Goal: Information Seeking & Learning: Learn about a topic

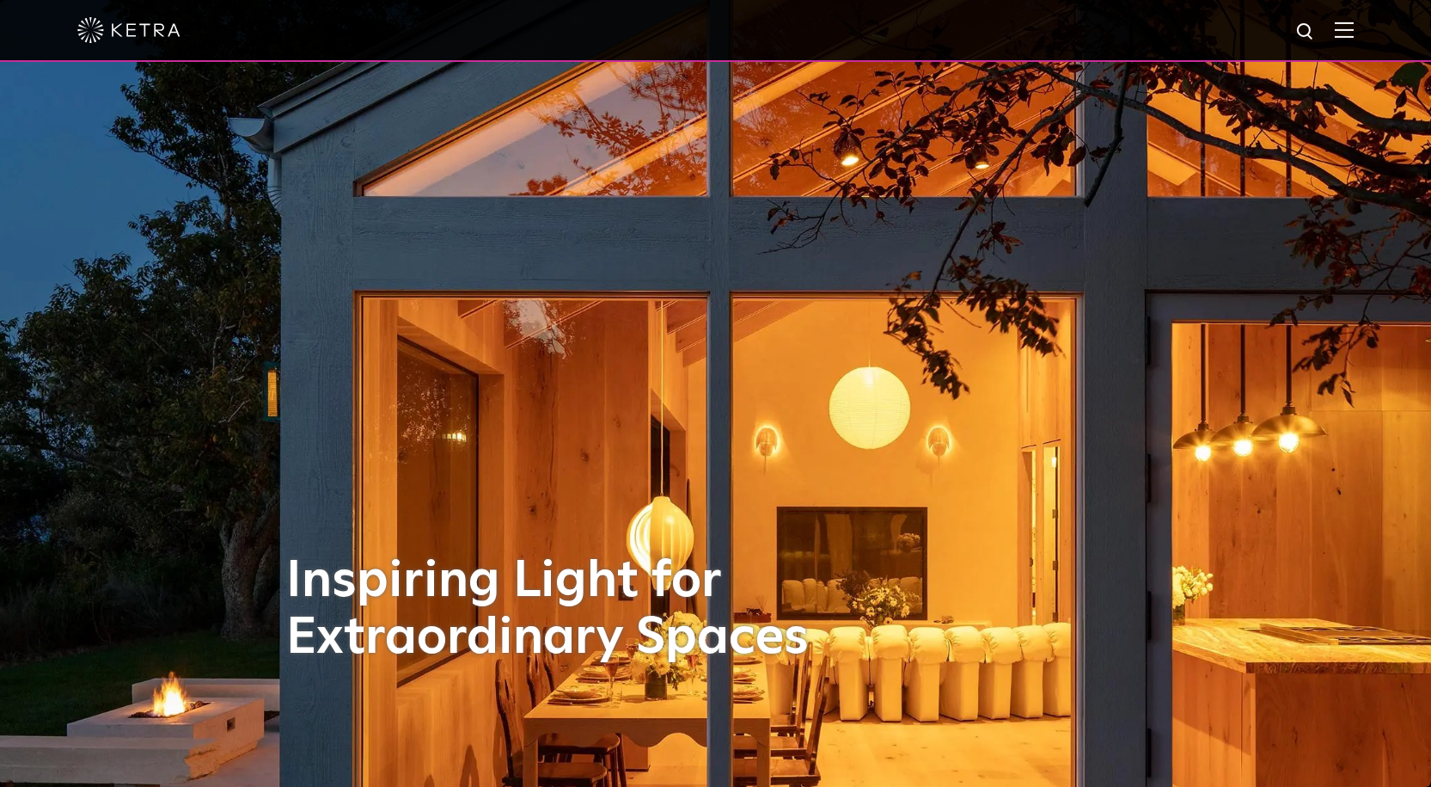
click at [1354, 37] on img at bounding box center [1344, 29] width 19 height 16
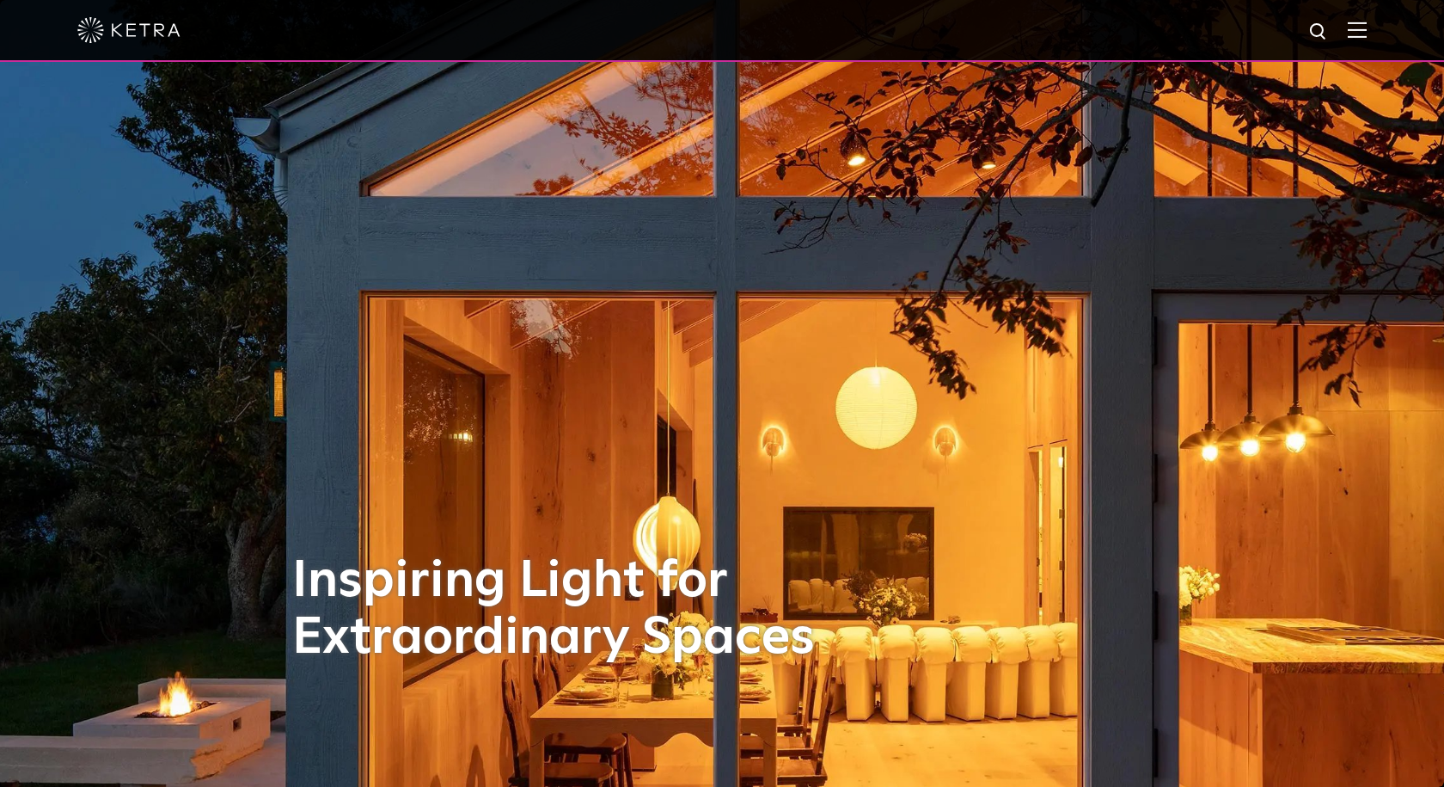
click at [1356, 37] on span at bounding box center [1357, 29] width 19 height 17
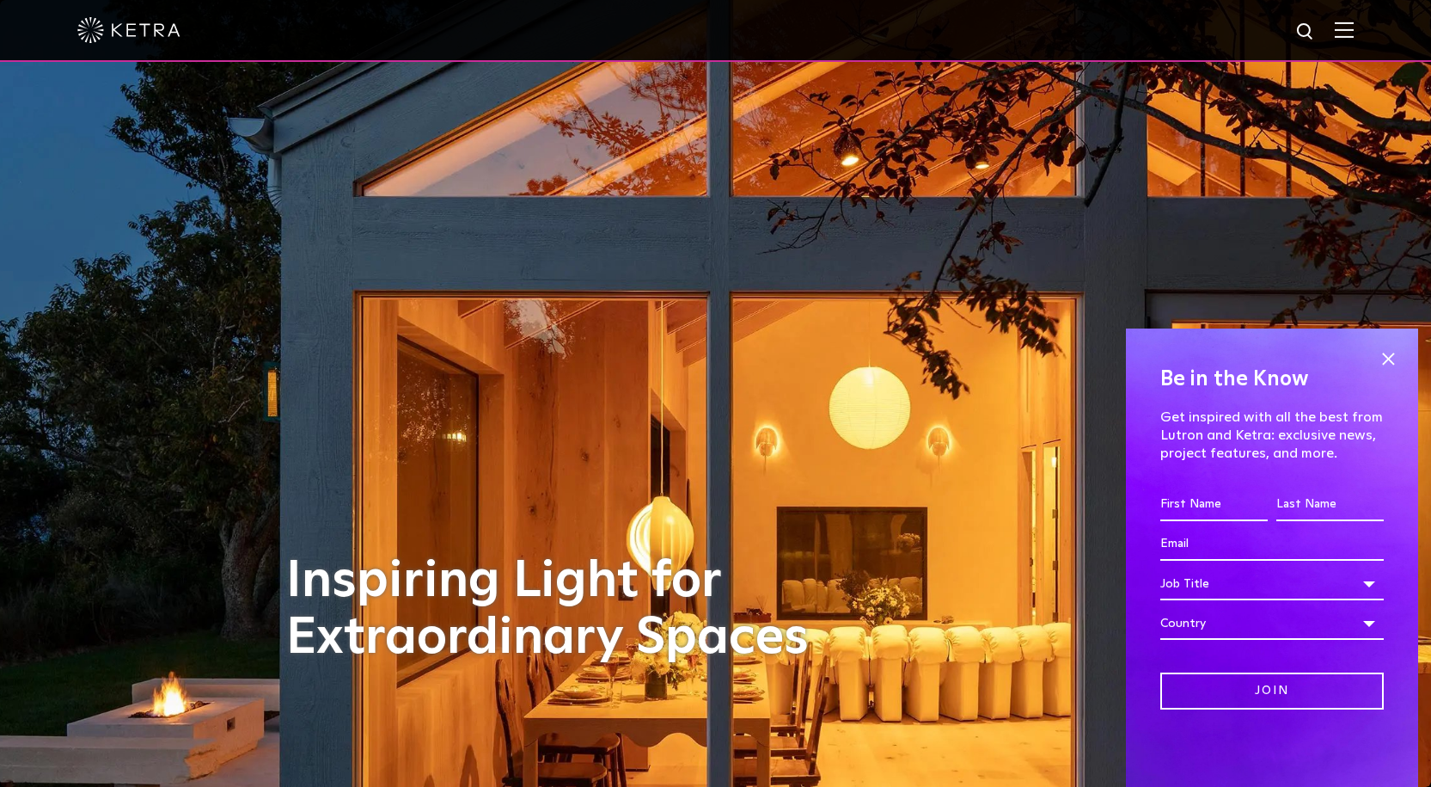
click at [1350, 28] on img at bounding box center [1344, 29] width 19 height 16
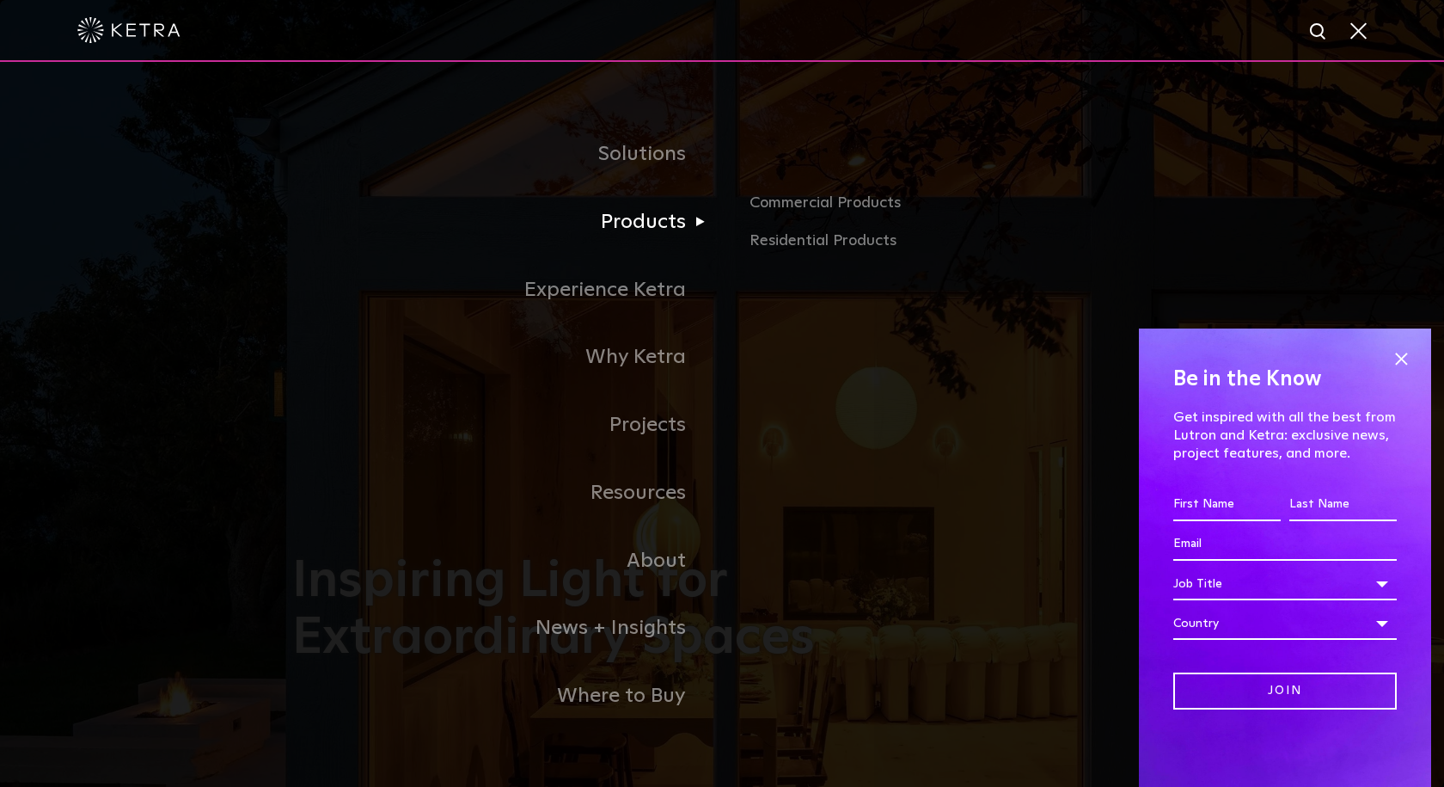
click at [630, 220] on link "Products" at bounding box center [507, 222] width 430 height 68
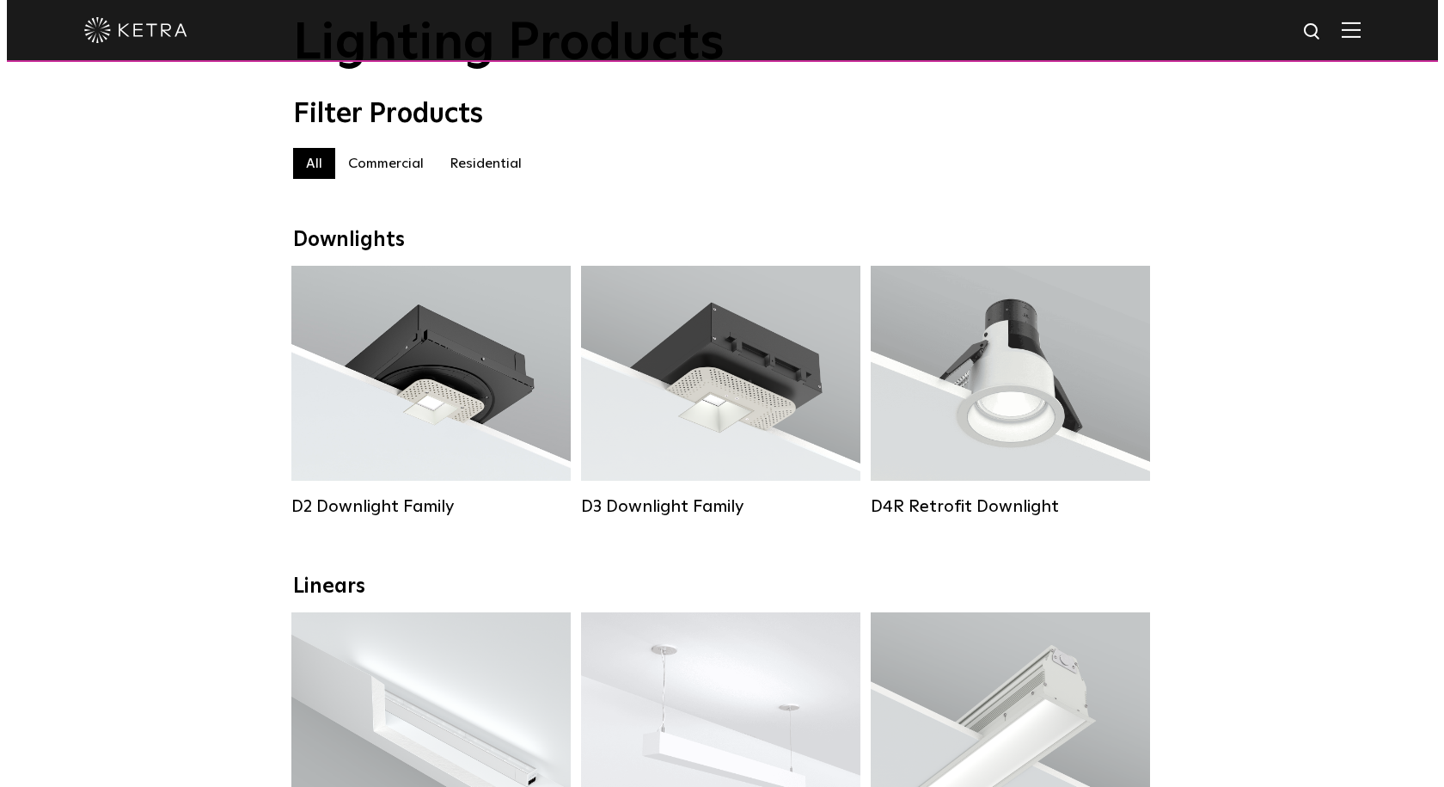
scroll to position [86, 0]
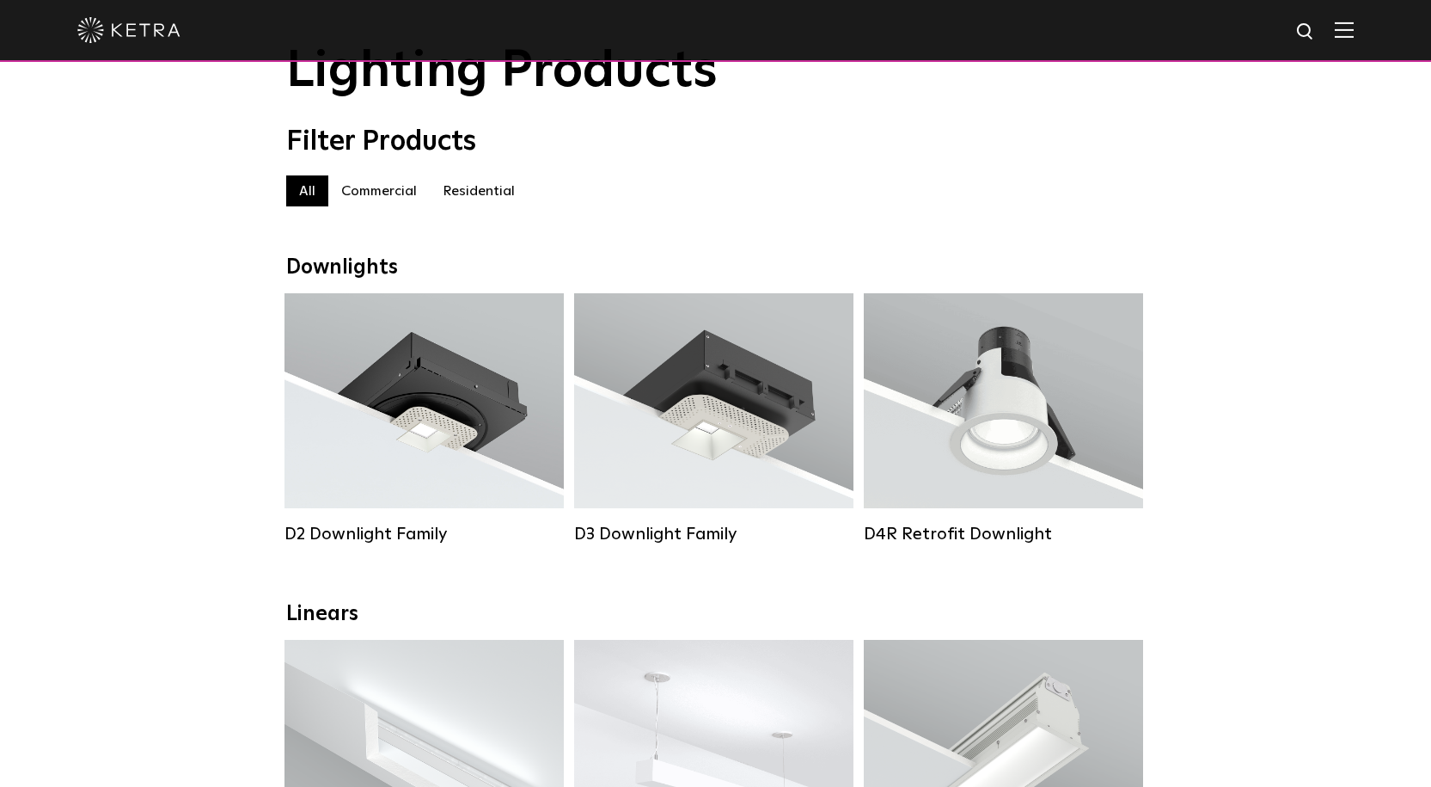
click at [1354, 36] on img at bounding box center [1344, 29] width 19 height 16
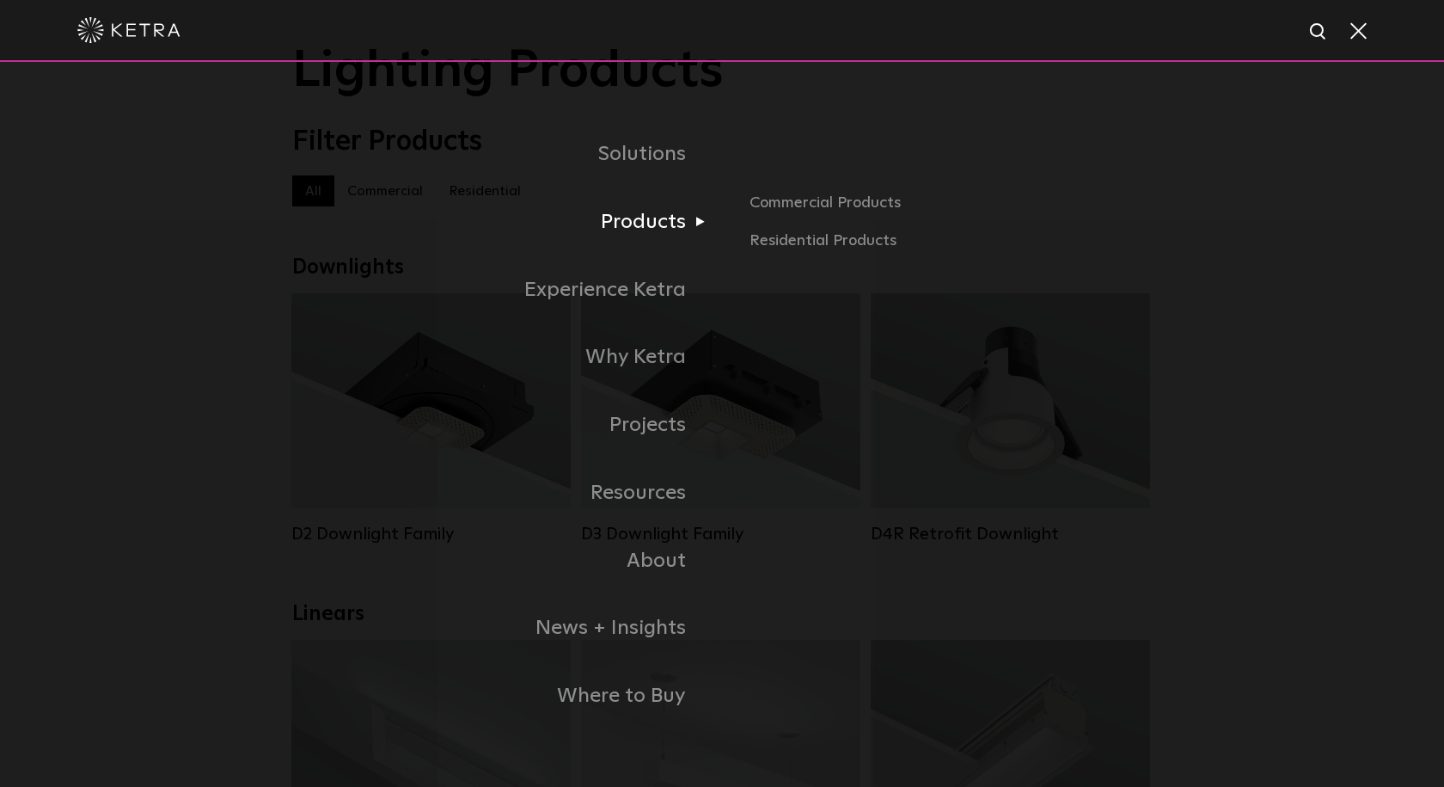
click at [664, 232] on link "Products" at bounding box center [507, 222] width 430 height 68
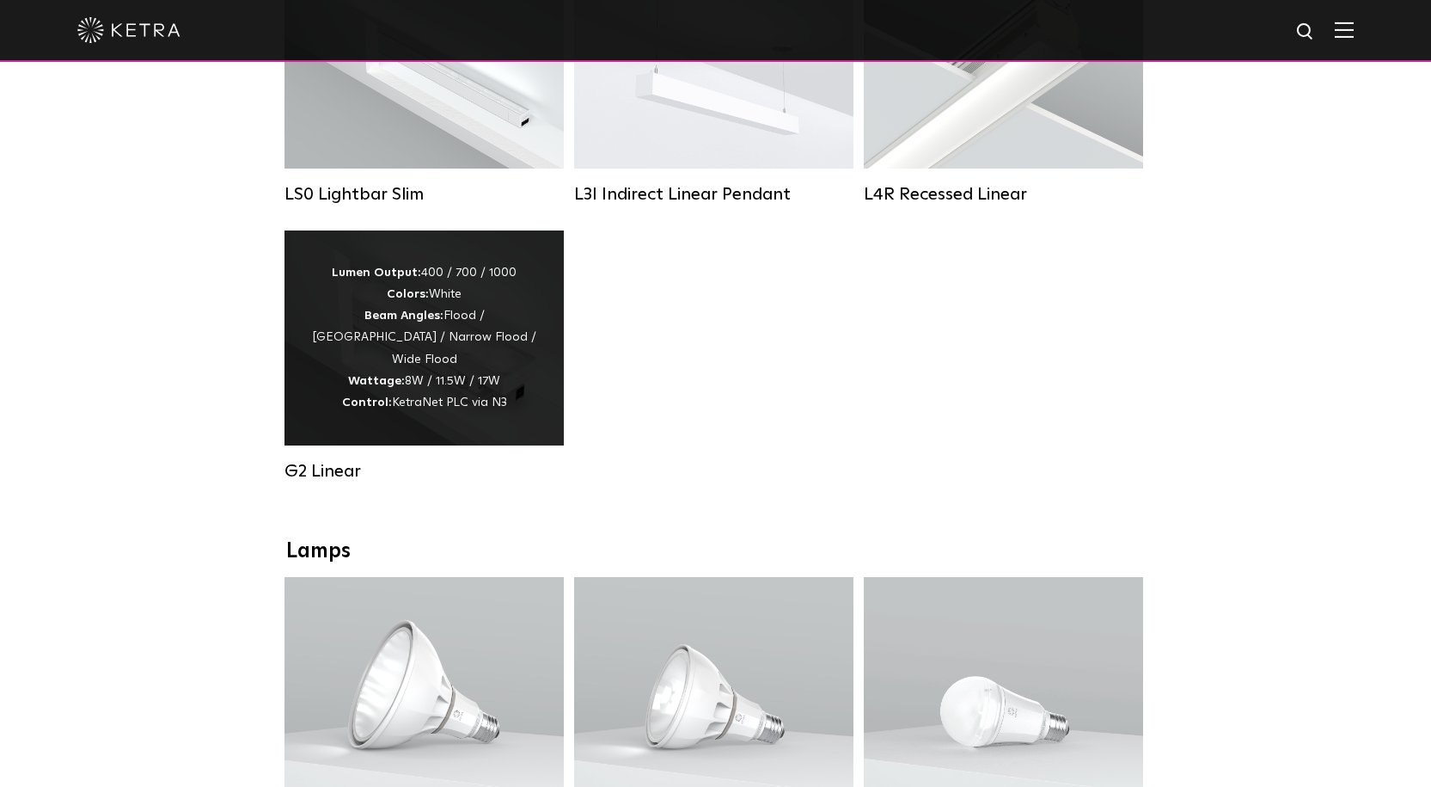
scroll to position [774, 0]
click at [300, 480] on div "G2 Linear" at bounding box center [424, 469] width 279 height 21
